Goal: Task Accomplishment & Management: Use online tool/utility

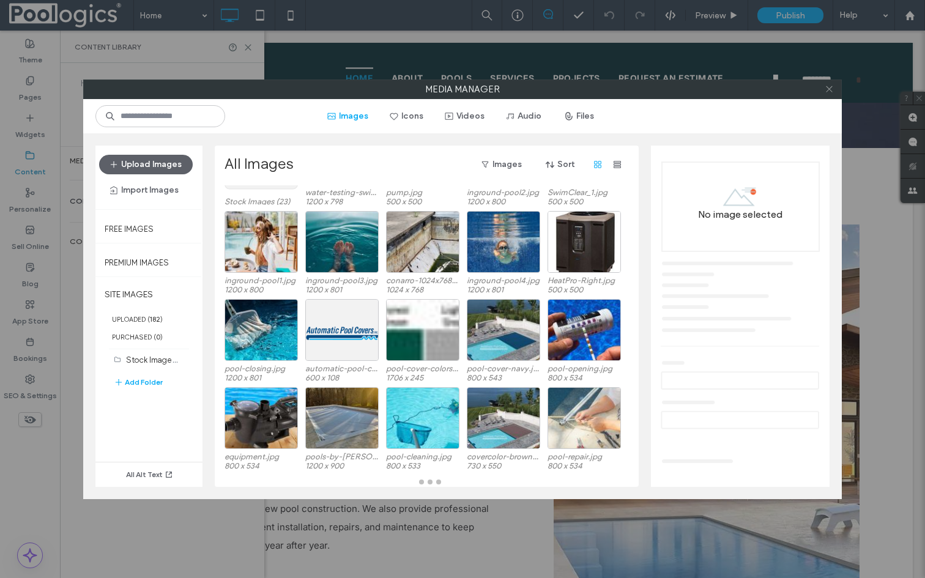
scroll to position [87, 0]
click at [830, 91] on use at bounding box center [829, 89] width 6 height 6
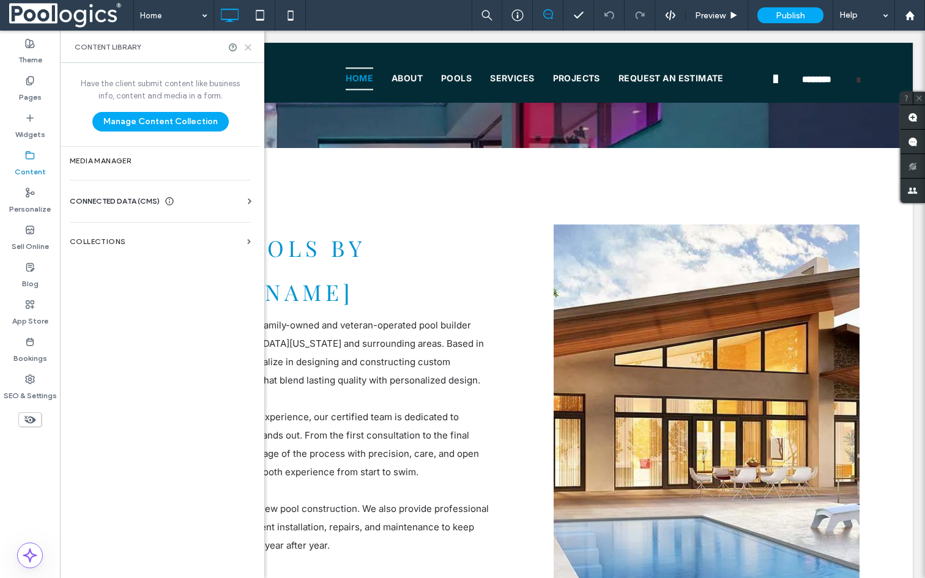
click at [247, 49] on icon at bounding box center [248, 47] width 9 height 9
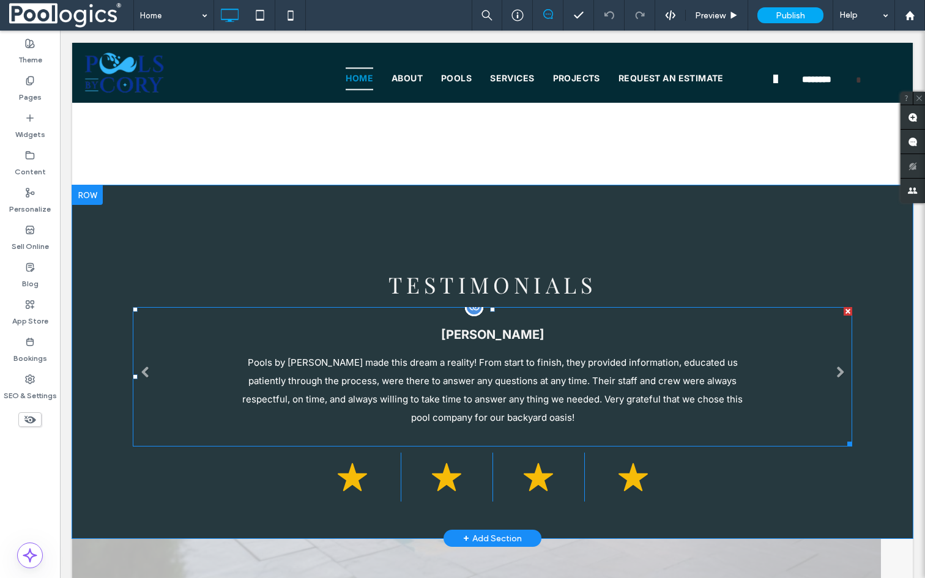
scroll to position [4128, 0]
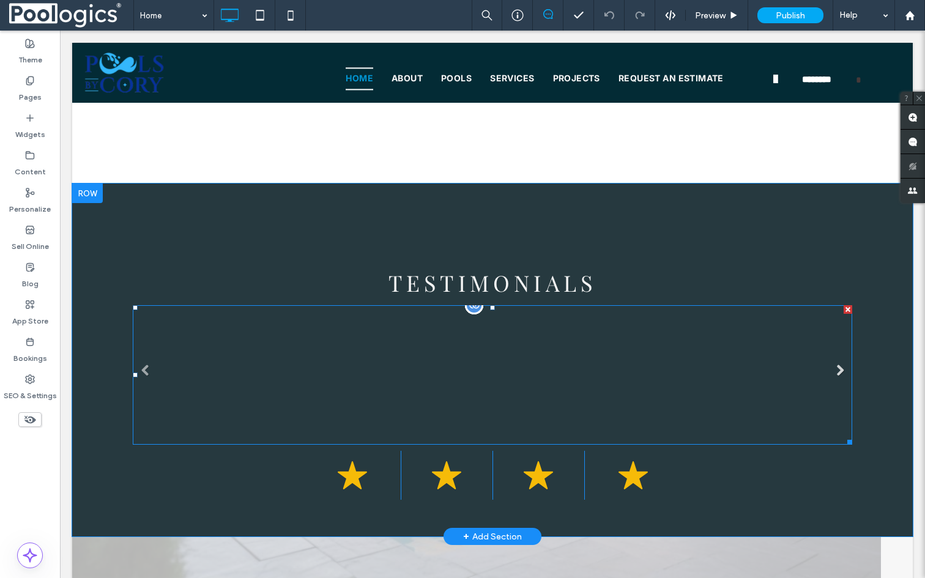
click at [840, 365] on link at bounding box center [840, 371] width 12 height 12
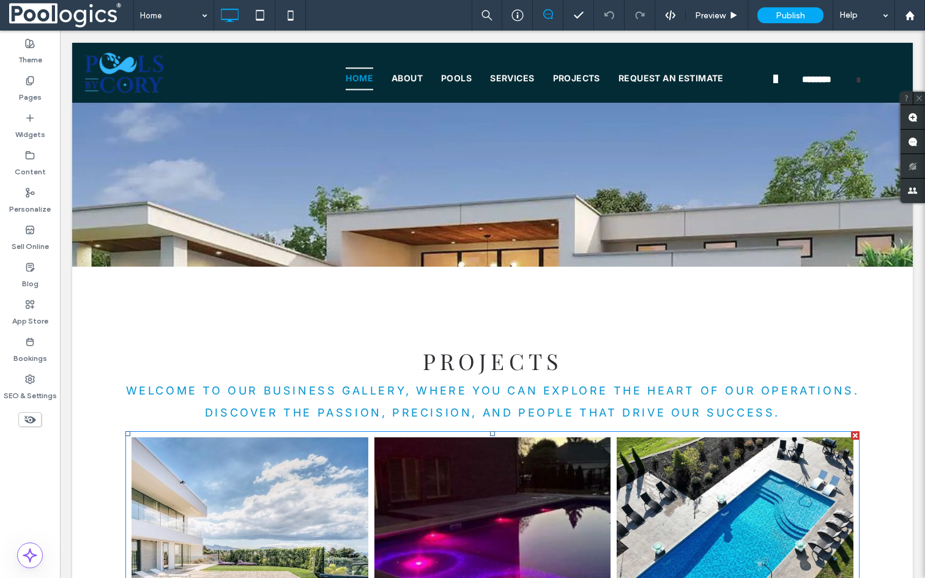
scroll to position [2549, 0]
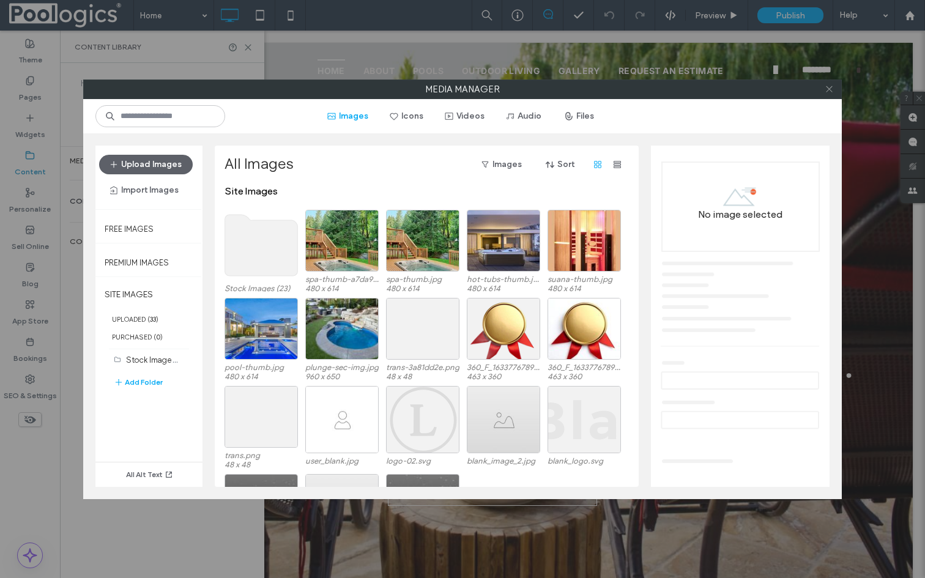
click at [827, 89] on icon at bounding box center [829, 88] width 9 height 9
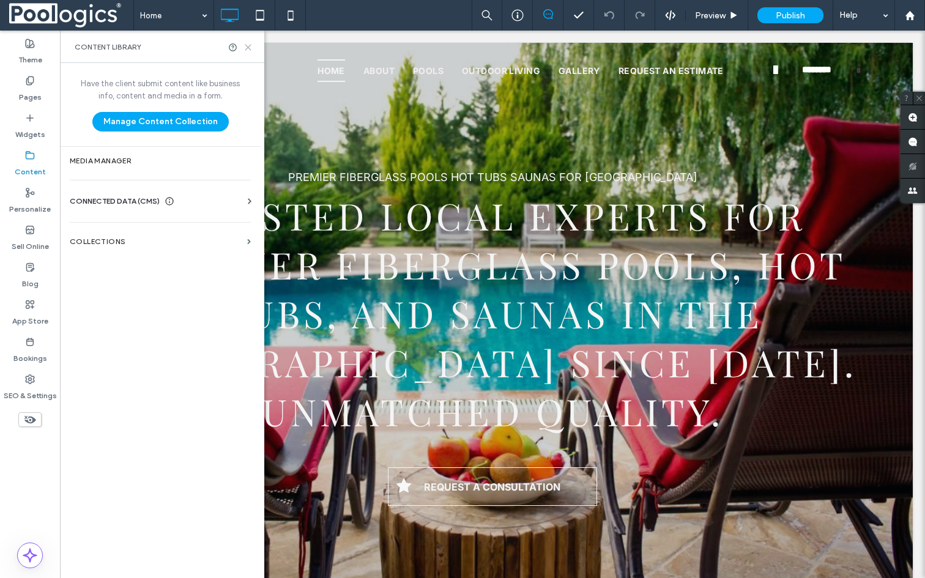
click at [248, 48] on use at bounding box center [248, 48] width 6 height 6
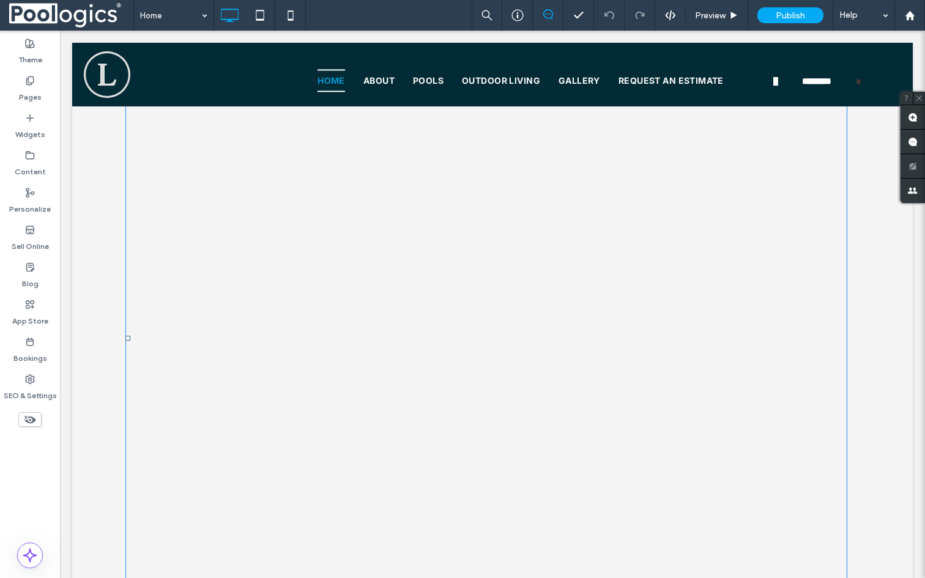
scroll to position [1310, 0]
click at [29, 166] on label "Content" at bounding box center [30, 168] width 31 height 17
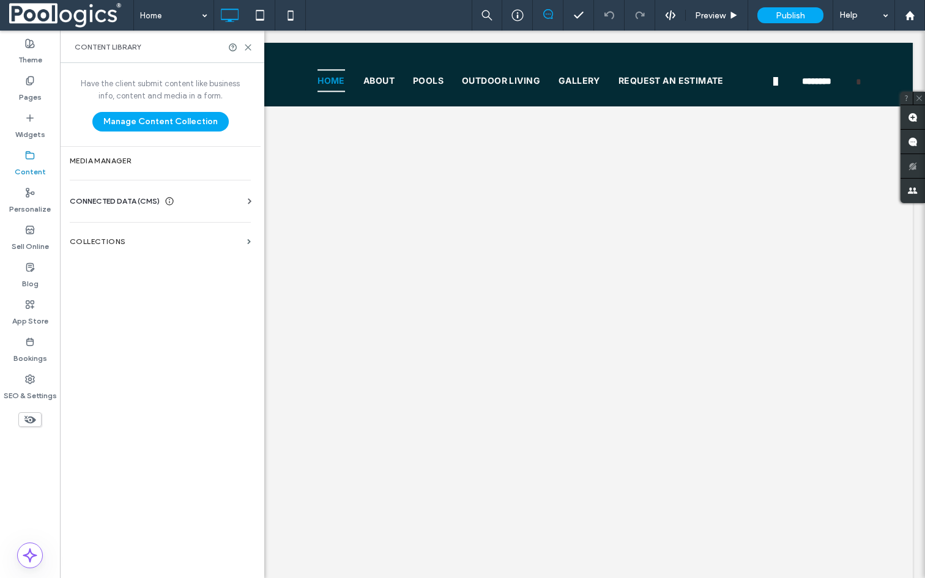
click at [117, 196] on span "CONNECTED DATA (CMS)" at bounding box center [115, 201] width 90 height 12
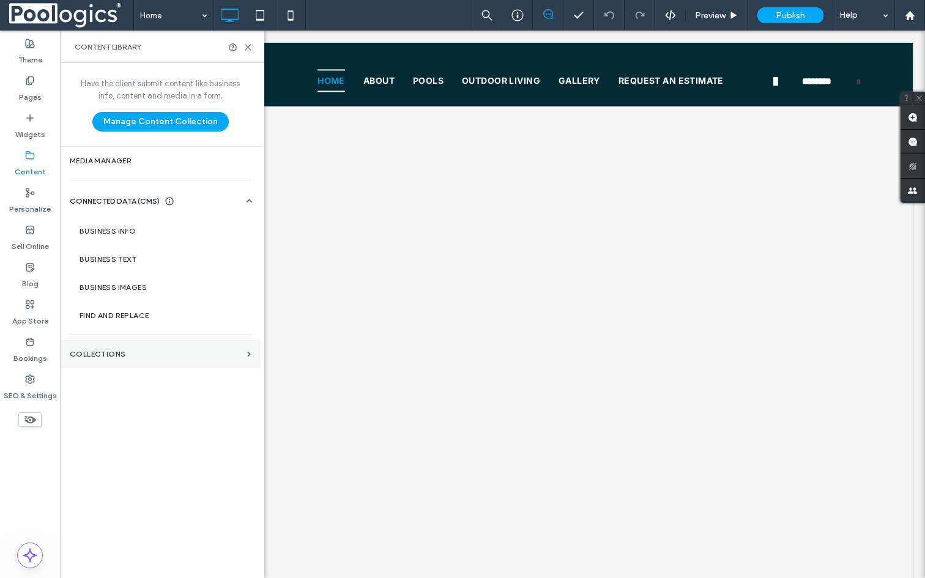
click at [143, 346] on section "Collections" at bounding box center [160, 354] width 201 height 28
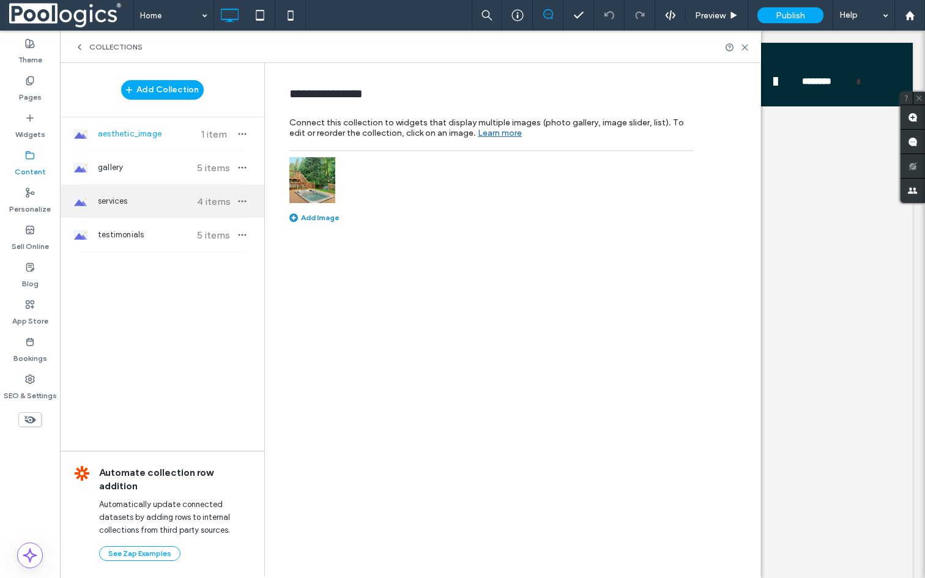
click at [126, 200] on span "services" at bounding box center [143, 201] width 91 height 12
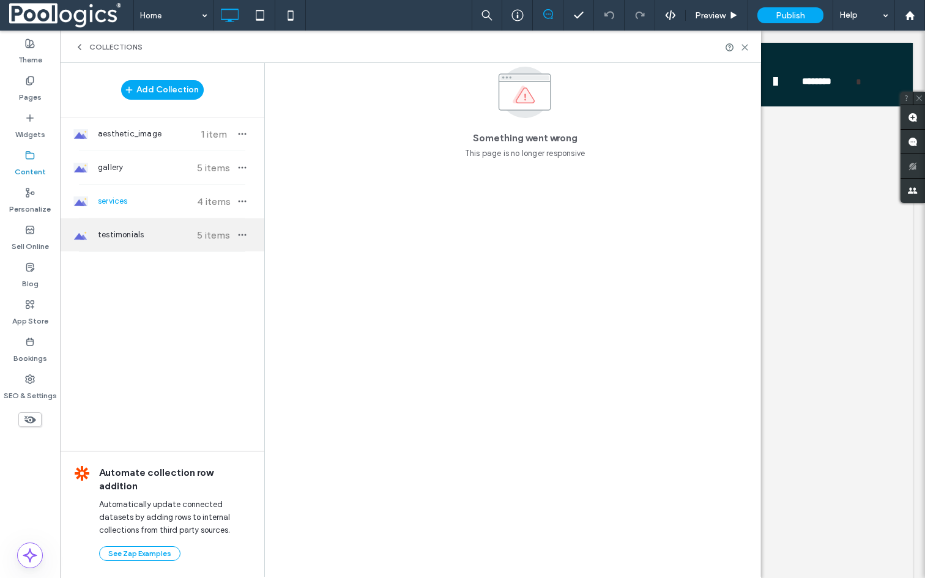
click at [125, 242] on div "testimonials 5 items" at bounding box center [162, 234] width 204 height 33
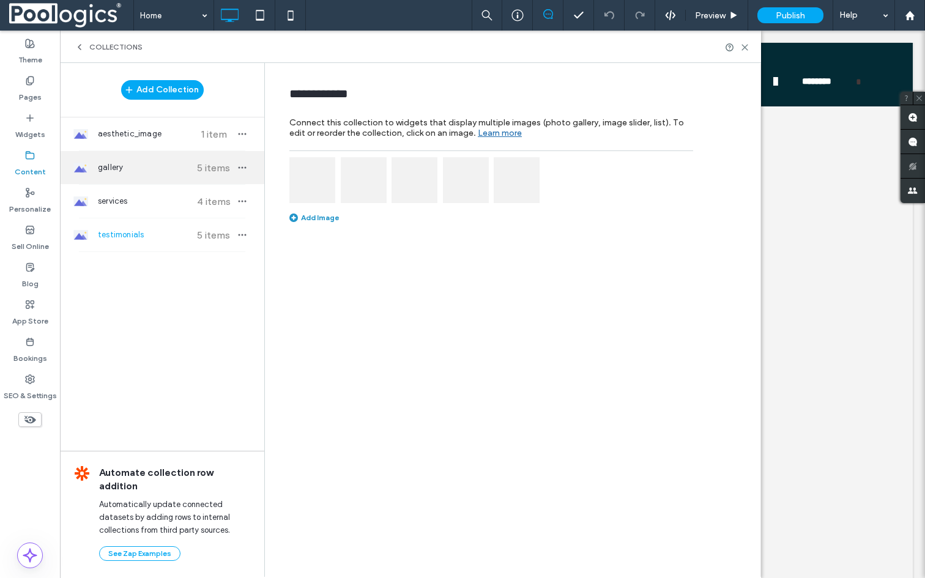
click at [139, 178] on div "gallery 5 items" at bounding box center [162, 167] width 204 height 33
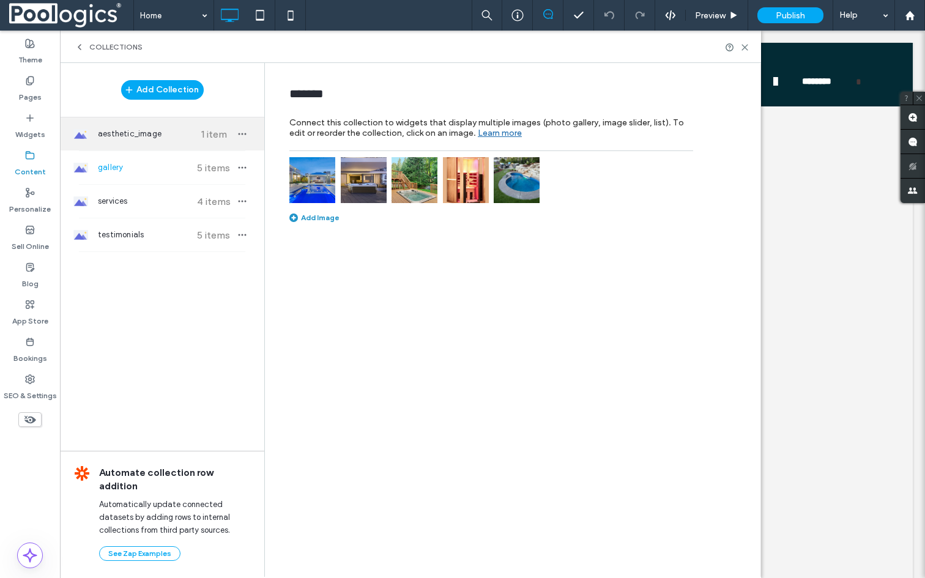
click at [141, 134] on span "aesthetic_image" at bounding box center [143, 134] width 91 height 12
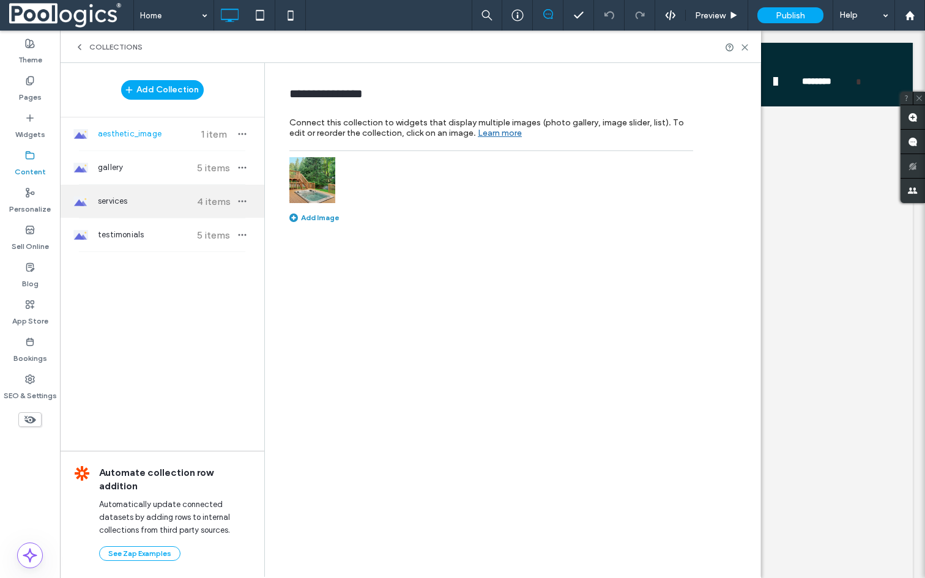
click at [140, 207] on div "services 4 items" at bounding box center [162, 201] width 204 height 33
